Goal: Find specific page/section: Find specific page/section

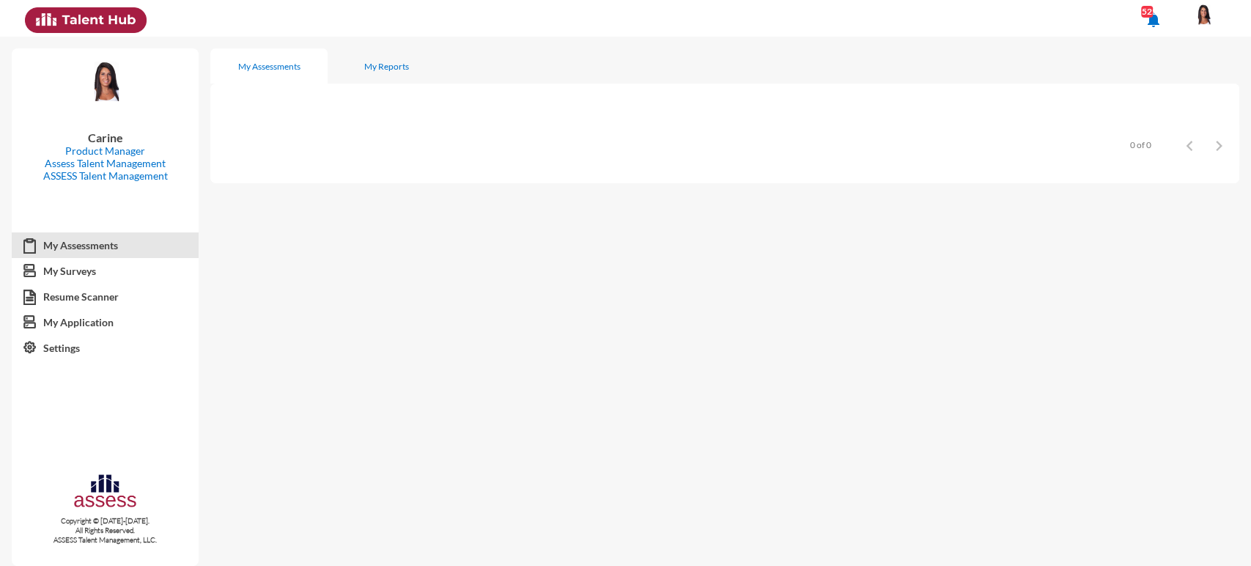
click at [1203, 14] on img at bounding box center [1203, 15] width 29 height 22
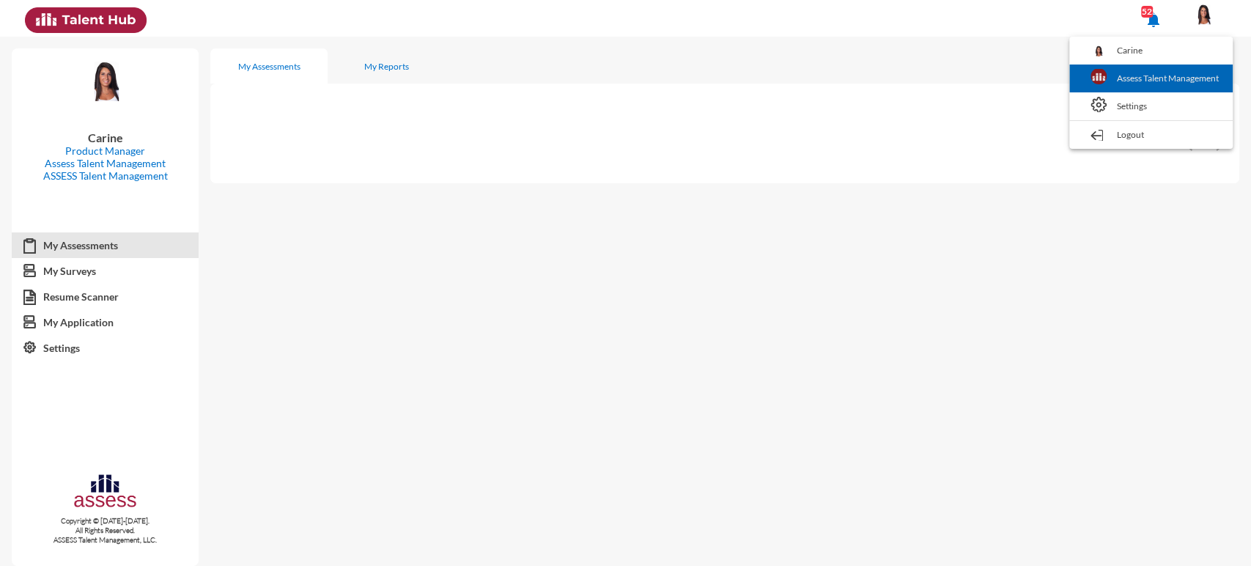
click at [1190, 72] on link "Assess Talent Management" at bounding box center [1150, 78] width 149 height 28
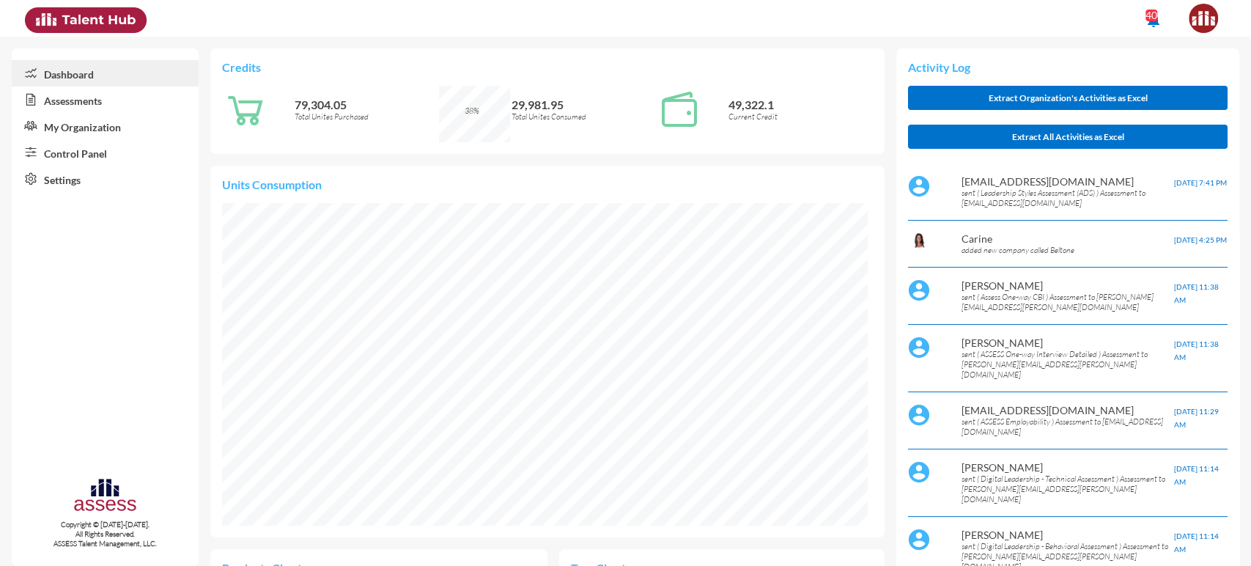
click at [86, 155] on link "Control Panel" at bounding box center [105, 152] width 187 height 26
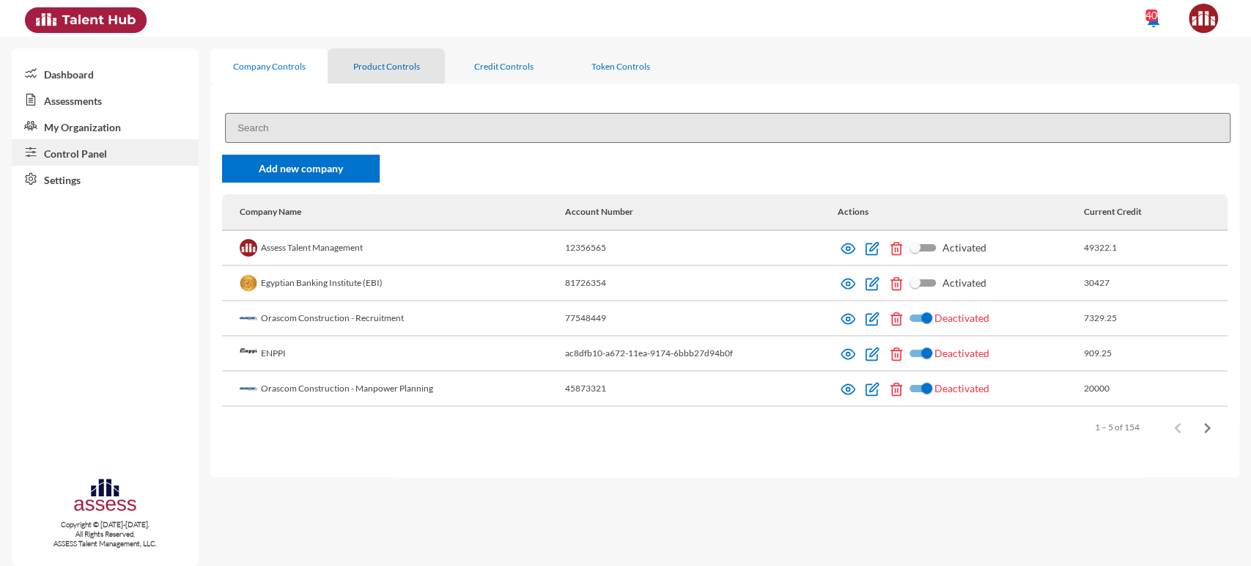
click at [375, 65] on div "Product Controls" at bounding box center [386, 66] width 67 height 11
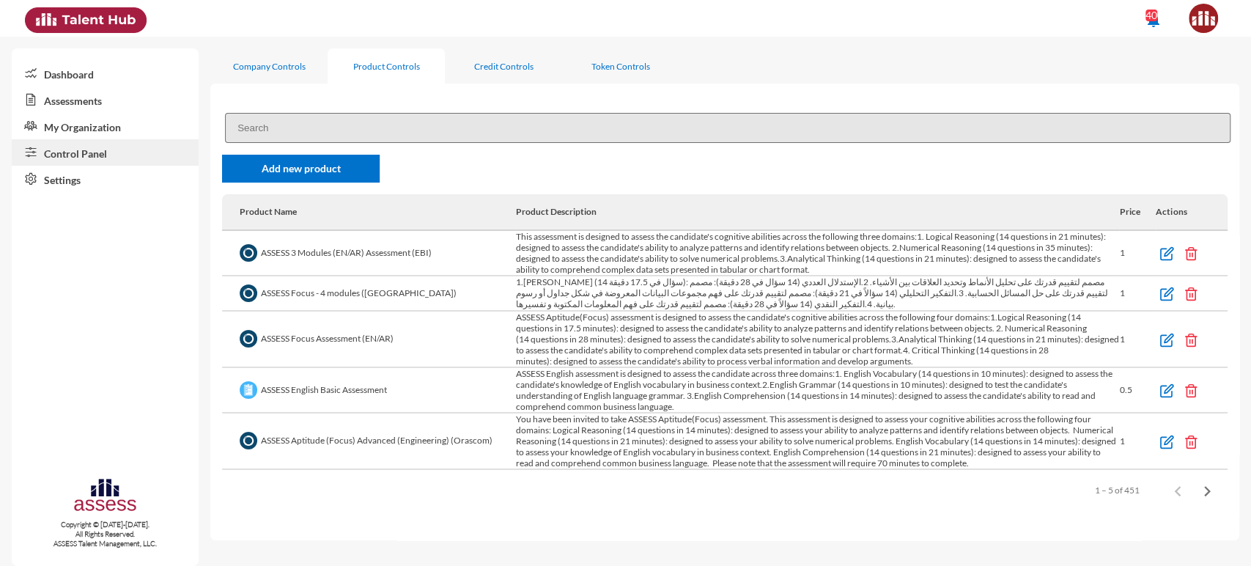
click at [302, 123] on input at bounding box center [727, 128] width 1005 height 30
paste input "66336c31661f16000ee8d43f"
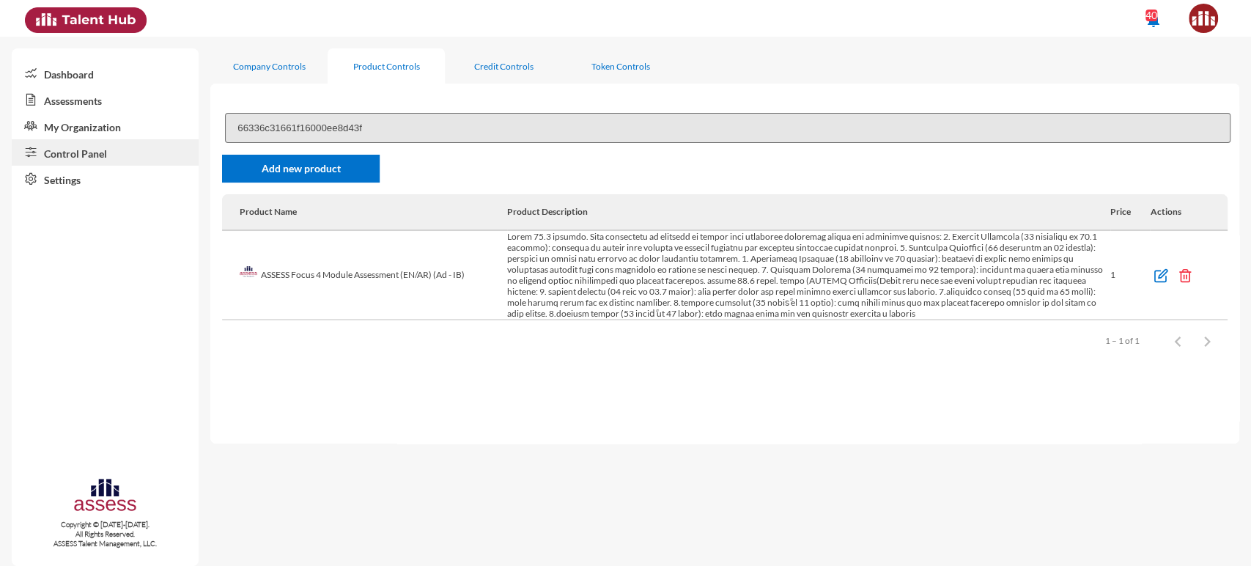
type input "66336c31661f16000ee8d43f"
click at [322, 122] on input "66336c31661f16000ee8d43f" at bounding box center [727, 128] width 1005 height 30
click at [311, 134] on input "66336c31661f16000ee8d43f" at bounding box center [727, 128] width 1005 height 30
